Goal: Task Accomplishment & Management: Use online tool/utility

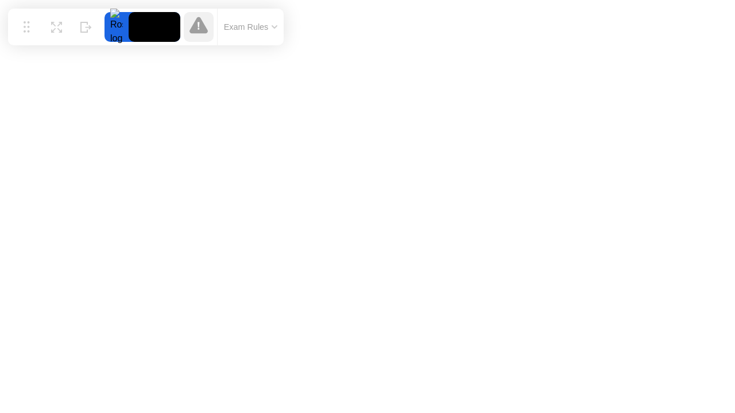
click at [199, 31] on icon at bounding box center [198, 25] width 18 height 17
click at [243, 36] on div "Exam Rules" at bounding box center [250, 27] width 67 height 37
click at [256, 23] on button "Exam Rules" at bounding box center [250, 27] width 61 height 10
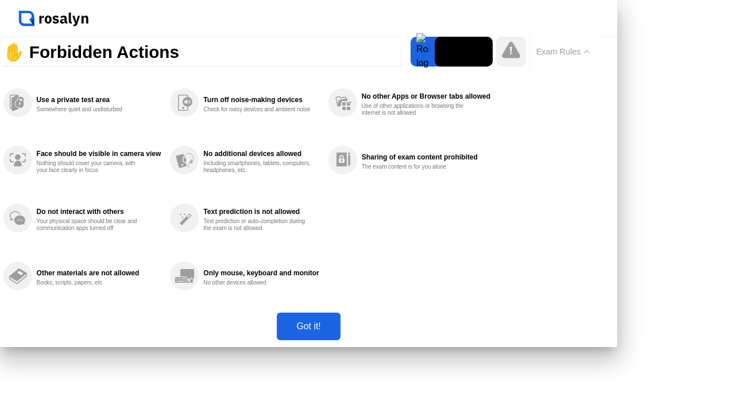
click at [336, 332] on div "Got it!" at bounding box center [308, 327] width 56 height 10
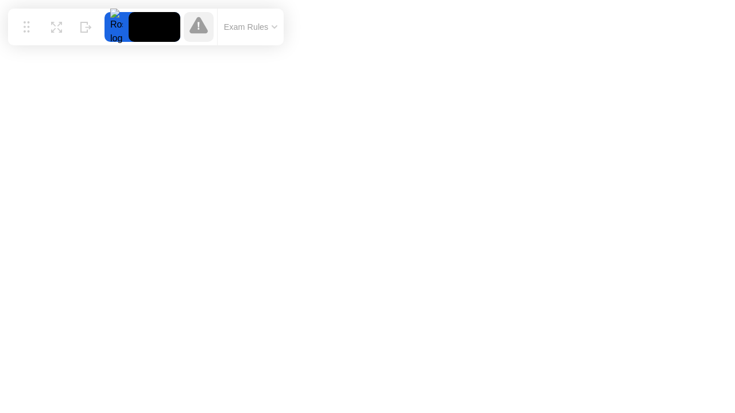
click at [262, 29] on button "Exam Rules" at bounding box center [250, 27] width 61 height 10
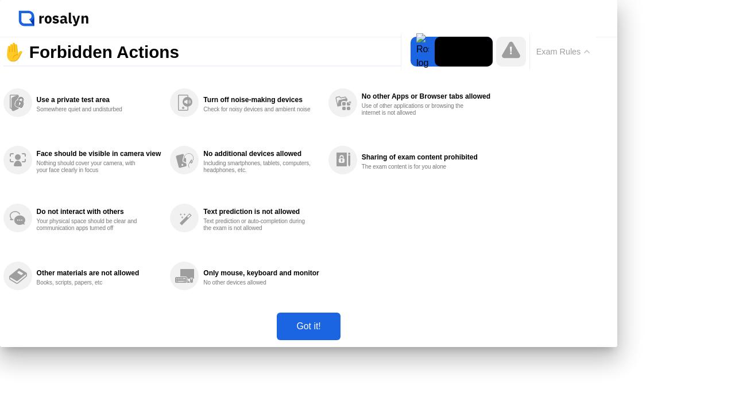
click at [421, 53] on div at bounding box center [423, 52] width 24 height 30
click at [340, 341] on button "Got it!" at bounding box center [308, 327] width 63 height 28
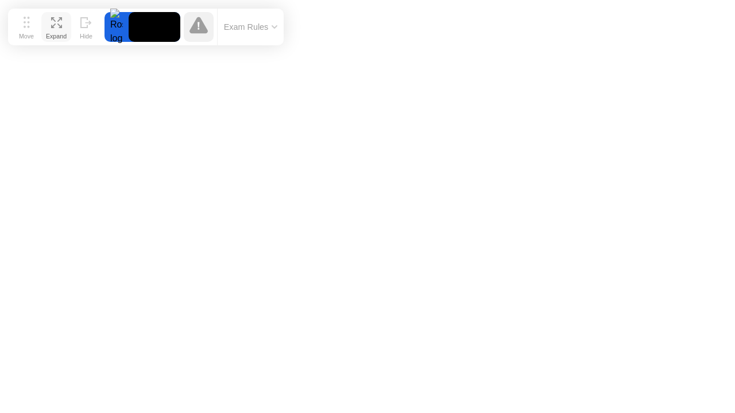
click at [56, 33] on div "Expand" at bounding box center [56, 36] width 21 height 7
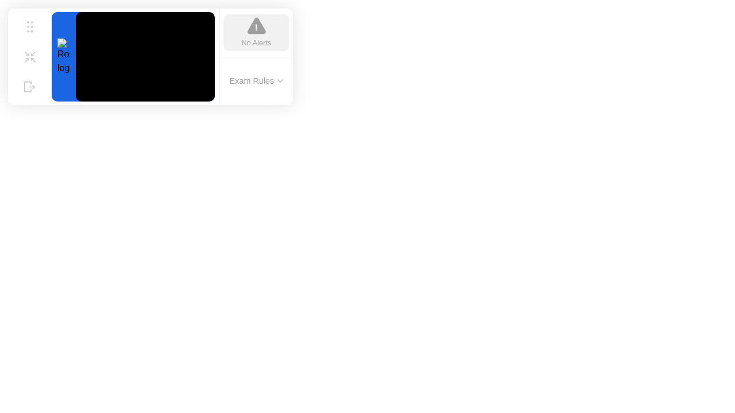
click at [281, 83] on button "Exam Rules" at bounding box center [256, 81] width 61 height 10
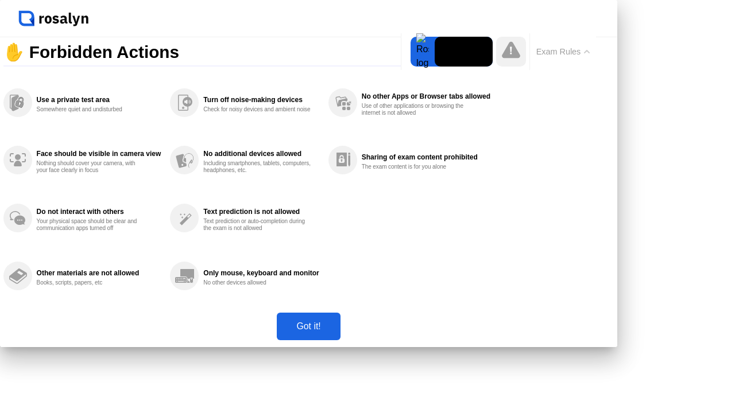
click at [336, 332] on div "Got it!" at bounding box center [308, 327] width 56 height 10
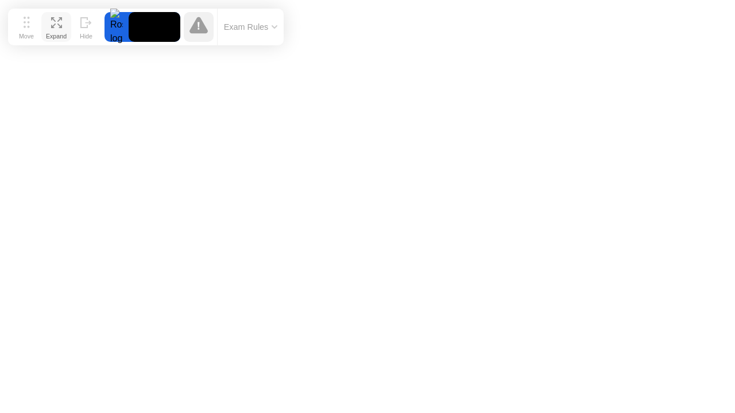
click at [67, 33] on div "Expand" at bounding box center [56, 36] width 21 height 7
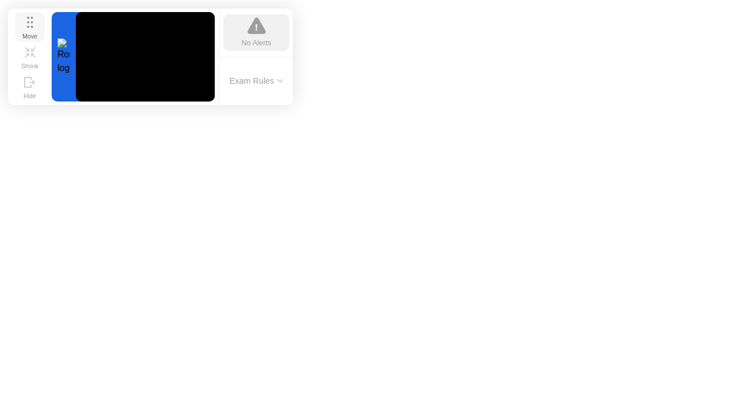
click at [24, 22] on button "Move" at bounding box center [30, 27] width 30 height 30
click at [36, 99] on div "Hide" at bounding box center [30, 95] width 13 height 7
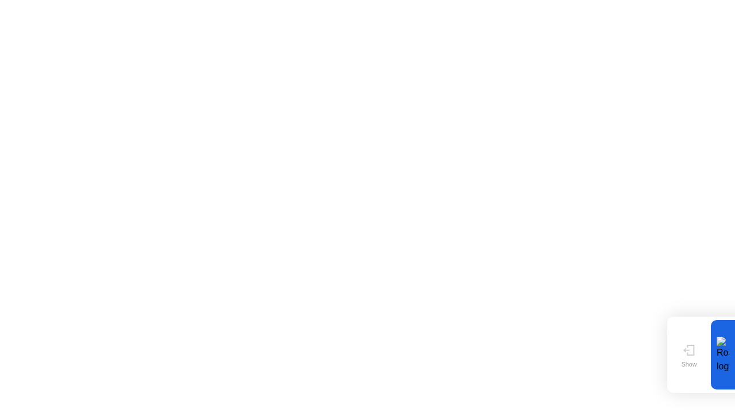
click at [690, 334] on div "Move Show" at bounding box center [689, 354] width 37 height 69
click at [691, 349] on button "Show" at bounding box center [689, 356] width 30 height 30
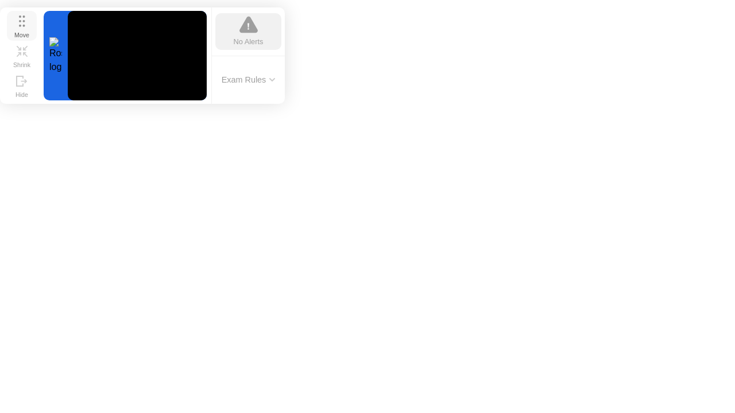
drag, startPoint x: 241, startPoint y: 343, endPoint x: 10, endPoint y: 33, distance: 385.8
click at [10, 33] on button "Move" at bounding box center [22, 26] width 30 height 30
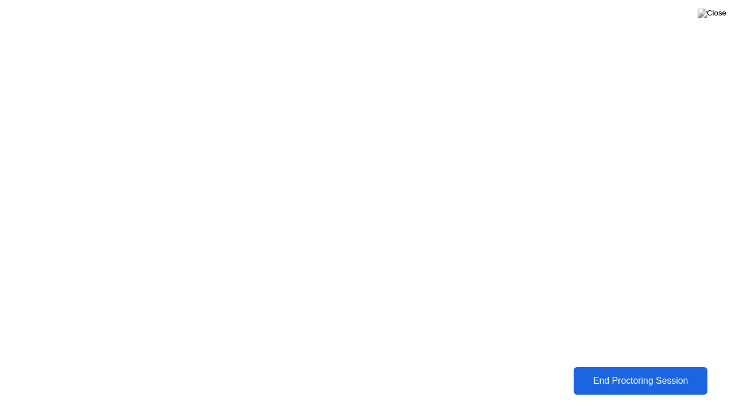
click at [643, 381] on div "End Proctoring Session" at bounding box center [640, 381] width 127 height 10
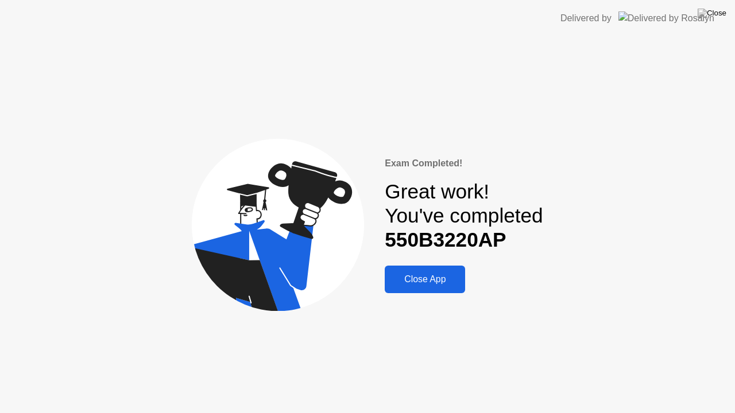
click at [431, 271] on button "Close App" at bounding box center [425, 280] width 80 height 28
